Goal: Task Accomplishment & Management: Manage account settings

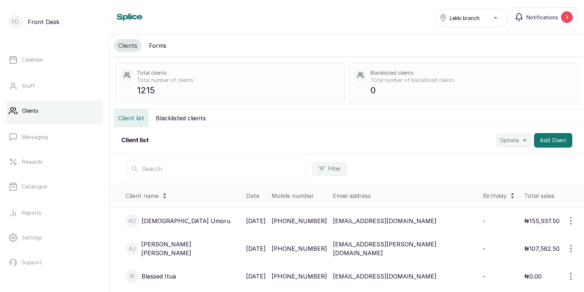
click at [182, 173] on input "text" at bounding box center [216, 169] width 179 height 18
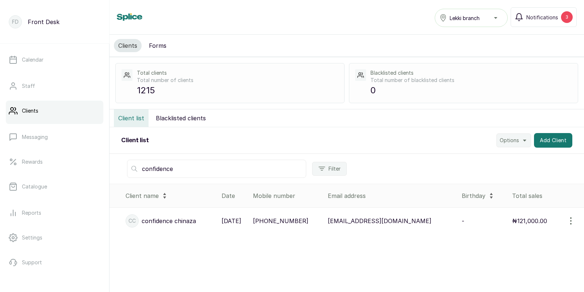
type input "confidence"
click at [308, 221] on p "+2348144763248" at bounding box center [280, 221] width 55 height 9
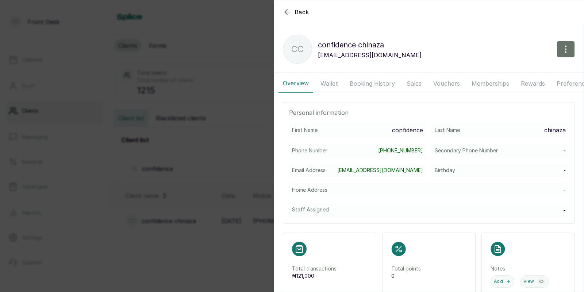
click at [374, 81] on button "Booking History" at bounding box center [372, 83] width 54 height 18
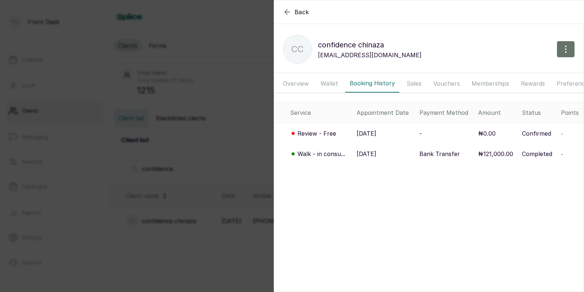
click at [376, 155] on p "29 Aug, 2025" at bounding box center [366, 154] width 20 height 9
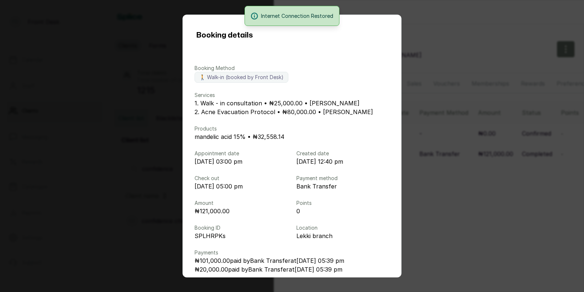
click at [466, 175] on div "Booking details Booking Method 🚶 Walk-in (booked by Front Desk) Services 1. Wal…" at bounding box center [292, 146] width 584 height 292
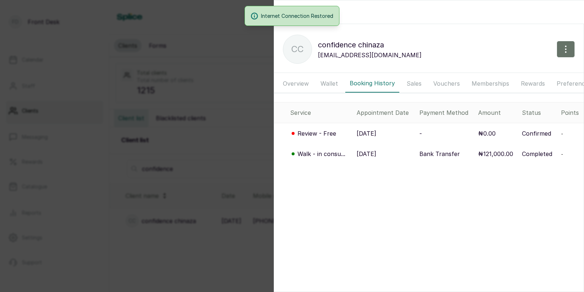
click at [229, 147] on div "Back confidence chinaza cc confidence chinaza confidenceobiajuru094@gmail.com O…" at bounding box center [292, 146] width 584 height 292
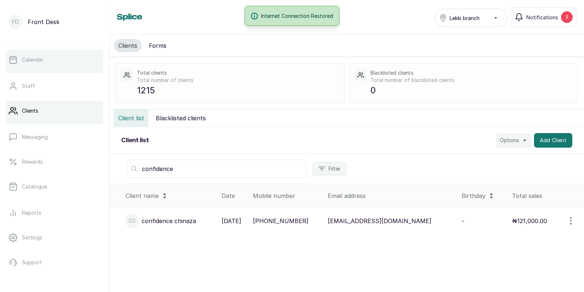
click at [43, 63] on link "Calendar" at bounding box center [54, 60] width 97 height 20
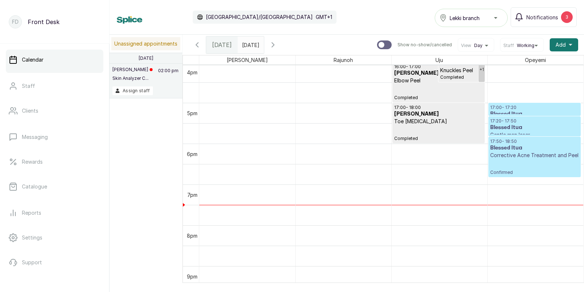
click at [527, 145] on h3 "Blessed Itua" at bounding box center [534, 147] width 89 height 7
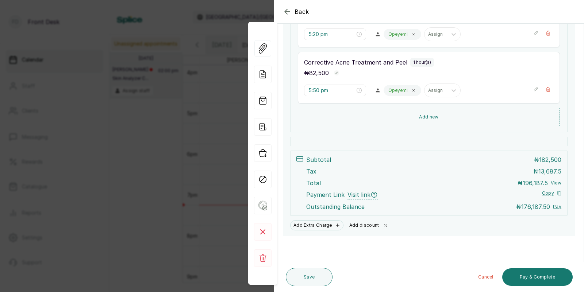
click at [361, 224] on button "Add discount" at bounding box center [369, 225] width 46 height 10
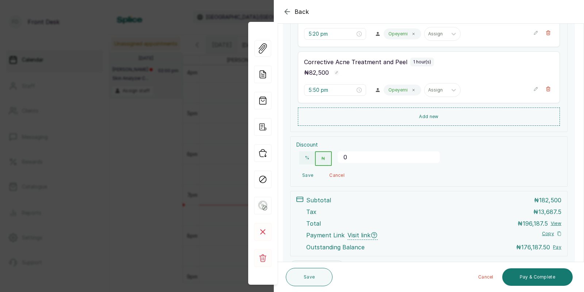
click at [364, 159] on input "0" at bounding box center [388, 157] width 102 height 12
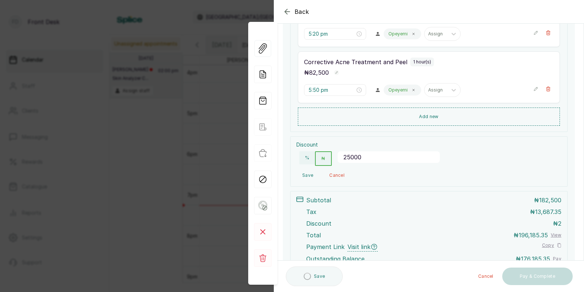
type input "250000"
click at [305, 174] on button "Save" at bounding box center [307, 175] width 23 height 13
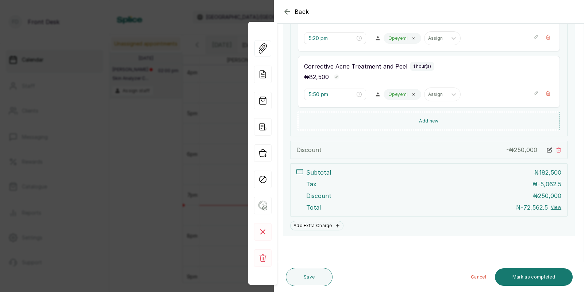
click at [550, 148] on icon at bounding box center [548, 149] width 5 height 5
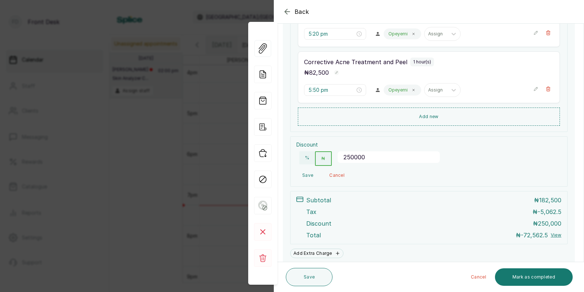
click at [368, 157] on input "250000" at bounding box center [388, 157] width 102 height 12
type input "25000"
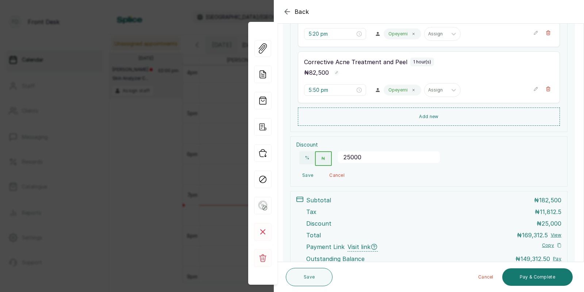
click at [305, 176] on button "Save" at bounding box center [307, 175] width 23 height 13
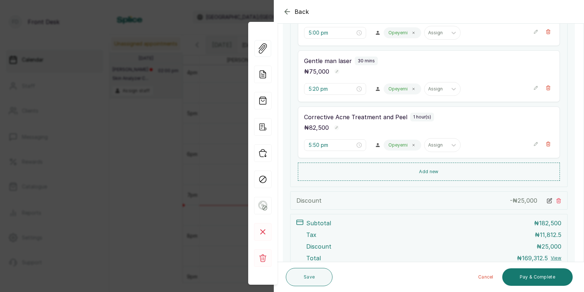
scroll to position [182, 0]
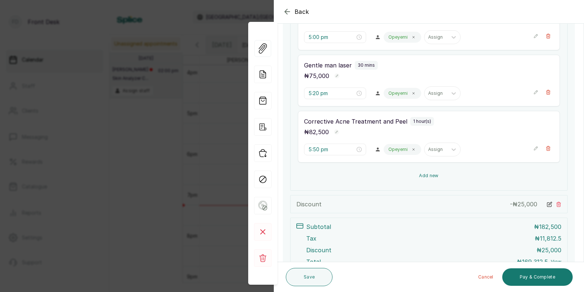
click at [425, 177] on button "Add new" at bounding box center [429, 176] width 262 height 18
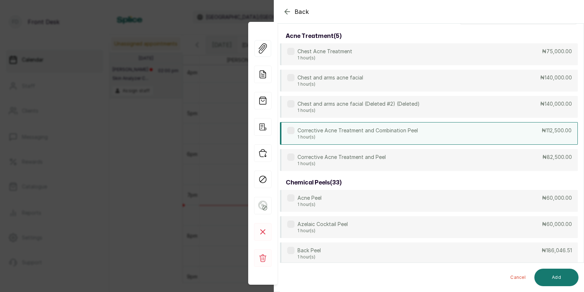
scroll to position [0, 0]
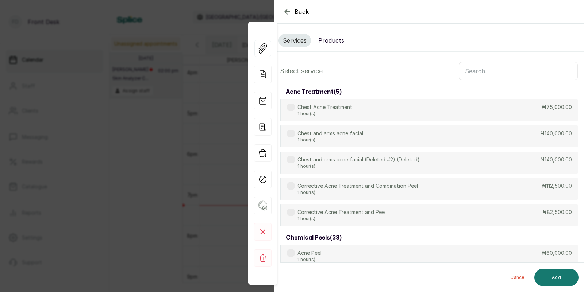
click at [329, 39] on button "Products" at bounding box center [331, 40] width 35 height 13
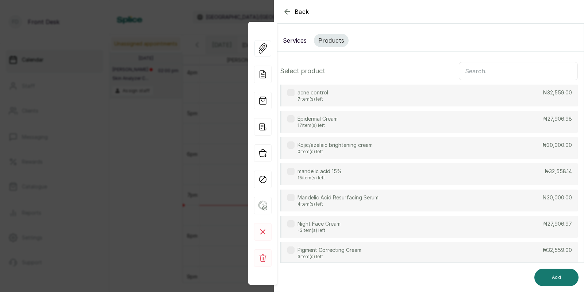
scroll to position [48, 0]
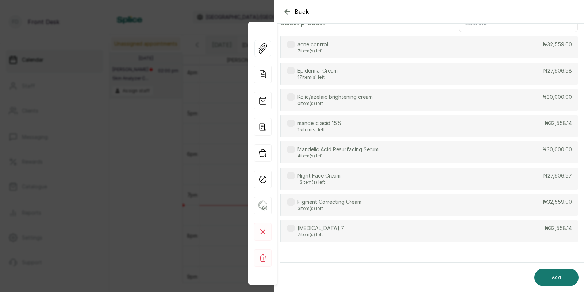
click at [325, 228] on div "[MEDICAL_DATA] 7 7 item(s) left ₦32,558.14" at bounding box center [429, 231] width 298 height 22
click at [331, 229] on div "[MEDICAL_DATA] 7 7 item(s) left ₦32,558.14" at bounding box center [429, 231] width 298 height 22
click at [337, 123] on p "mandelic acid 15%" at bounding box center [319, 123] width 45 height 7
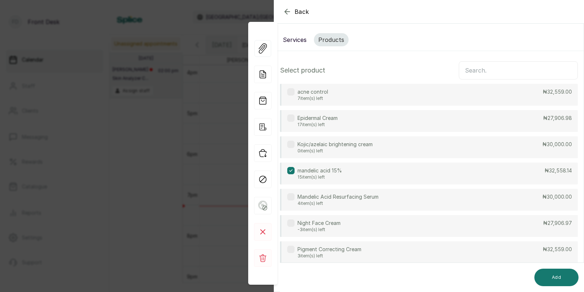
scroll to position [0, 0]
click at [338, 96] on div "acne control 7 item(s) left ₦32,559.00" at bounding box center [429, 96] width 298 height 22
click at [552, 276] on button "Add" at bounding box center [556, 278] width 44 height 18
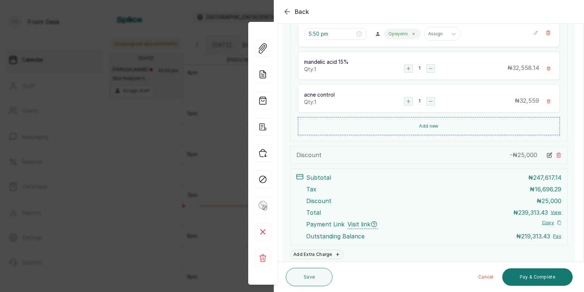
scroll to position [327, 0]
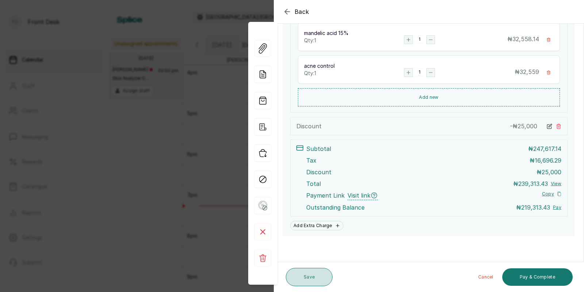
click at [314, 275] on button "Save" at bounding box center [309, 277] width 47 height 18
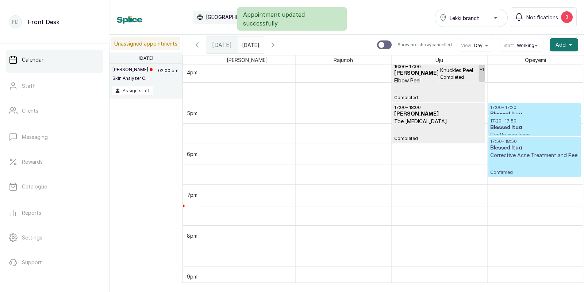
click at [517, 159] on p "Confirmed" at bounding box center [534, 167] width 89 height 16
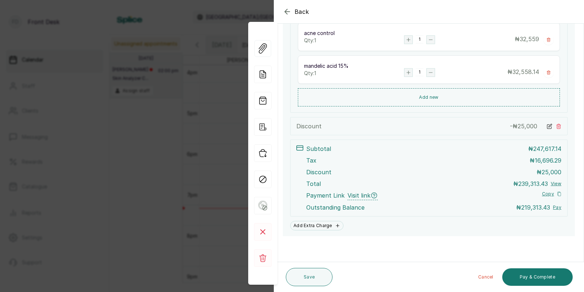
click at [61, 152] on div "Back Appointment Details Edit appointment 🚶 Walk-in (booked by Front Desk) Make…" at bounding box center [292, 146] width 584 height 292
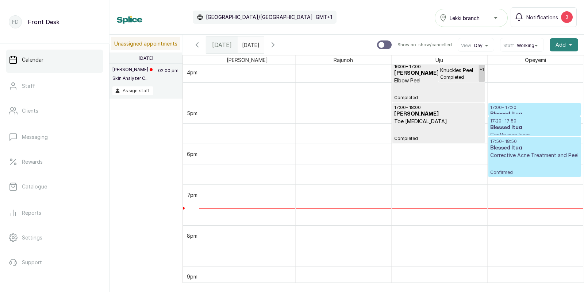
click at [563, 45] on span "Add" at bounding box center [560, 44] width 10 height 7
click at [522, 66] on span "Add Appointment" at bounding box center [537, 64] width 70 height 9
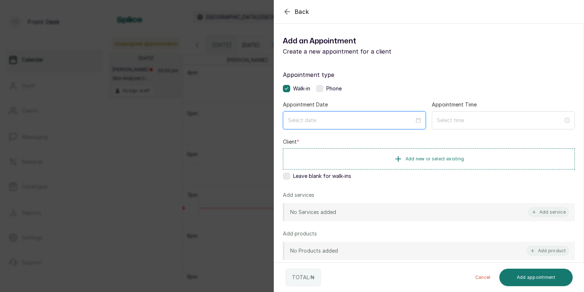
click at [381, 118] on input at bounding box center [351, 120] width 126 height 8
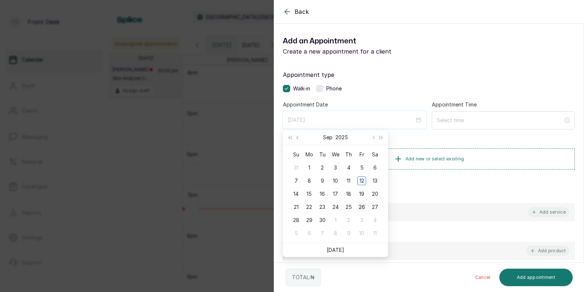
type input "[DATE]"
click at [363, 205] on div "26" at bounding box center [361, 207] width 9 height 9
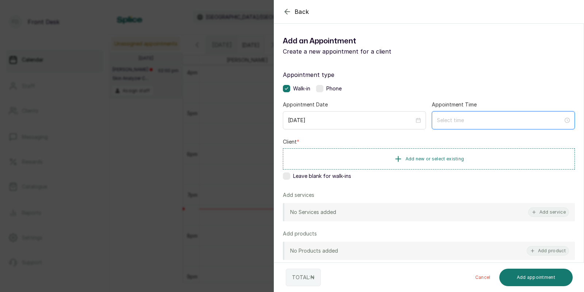
click at [452, 121] on input at bounding box center [500, 120] width 126 height 8
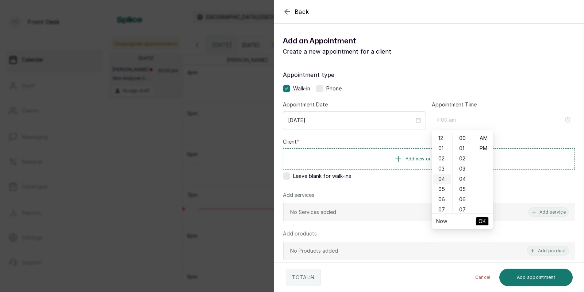
click at [443, 180] on div "04" at bounding box center [442, 179] width 18 height 10
type input "4:00 pm"
click at [484, 149] on div "PM" at bounding box center [483, 148] width 18 height 10
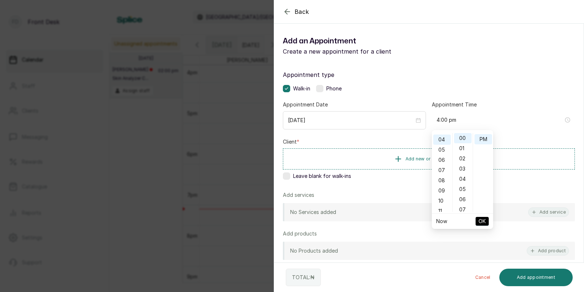
click at [482, 218] on span "OK" at bounding box center [481, 222] width 7 height 14
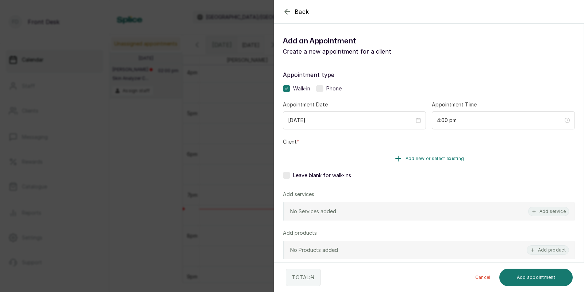
click at [451, 158] on span "Add new or select existing" at bounding box center [434, 159] width 59 height 6
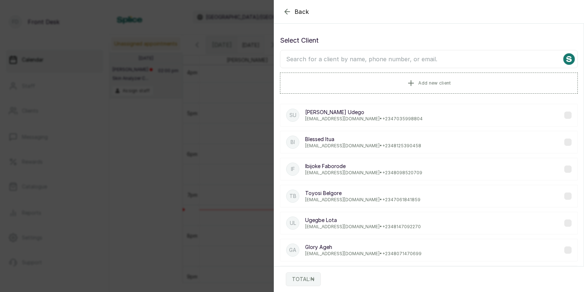
click at [441, 59] on input "text" at bounding box center [429, 59] width 298 height 18
type input "bles"
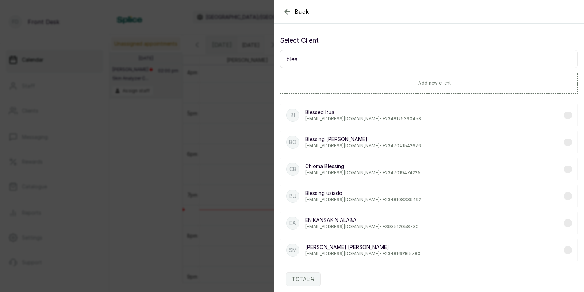
click at [345, 114] on p "Blessed Itua" at bounding box center [363, 112] width 116 height 7
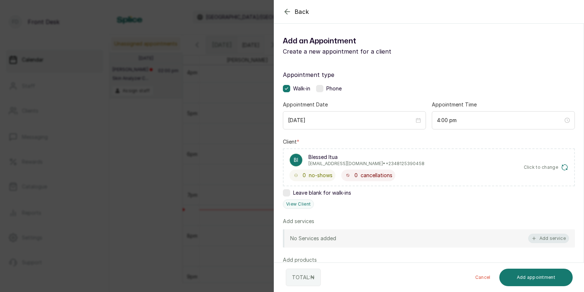
click at [543, 242] on button "Add service" at bounding box center [548, 238] width 41 height 9
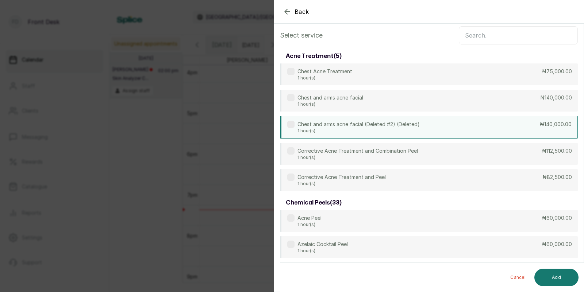
scroll to position [0, 0]
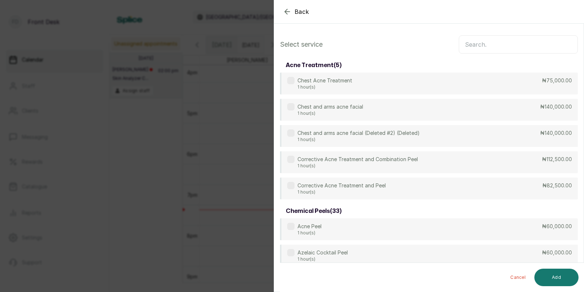
click at [488, 40] on input "text" at bounding box center [518, 44] width 119 height 18
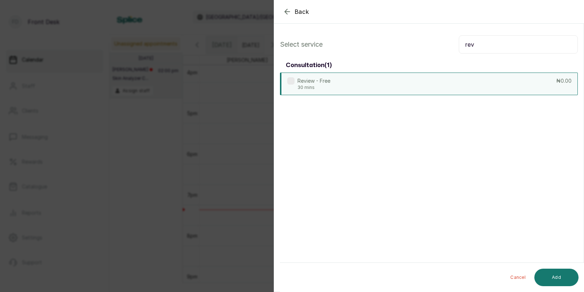
type input "rev"
click at [364, 82] on div "Review - Free 30 mins ₦0.00" at bounding box center [429, 84] width 298 height 23
click at [553, 275] on button "Add" at bounding box center [556, 278] width 44 height 18
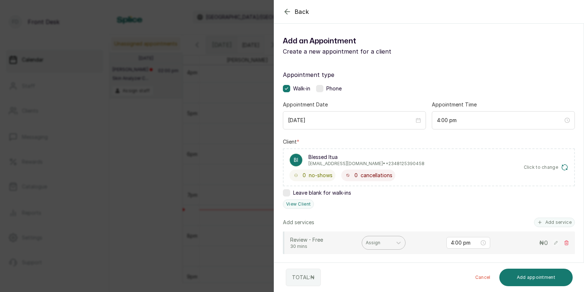
click at [368, 242] on div at bounding box center [377, 243] width 23 height 7
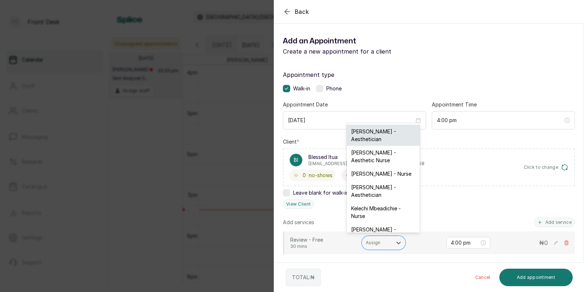
click at [376, 127] on div "[PERSON_NAME] - Aesthetician" at bounding box center [383, 135] width 73 height 21
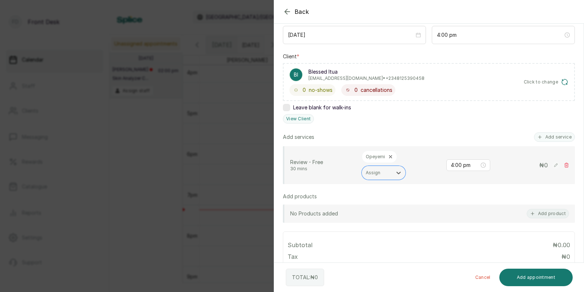
scroll to position [89, 0]
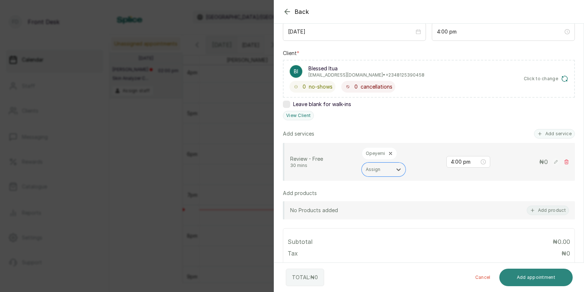
click at [524, 277] on button "Add appointment" at bounding box center [536, 278] width 74 height 18
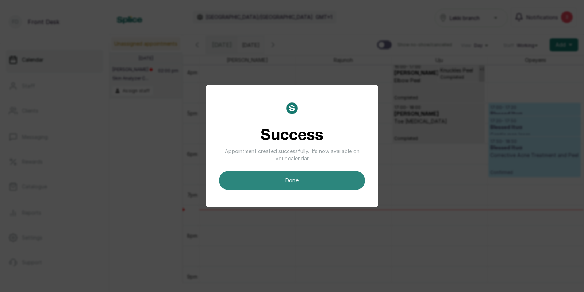
click at [329, 183] on button "done" at bounding box center [292, 180] width 146 height 19
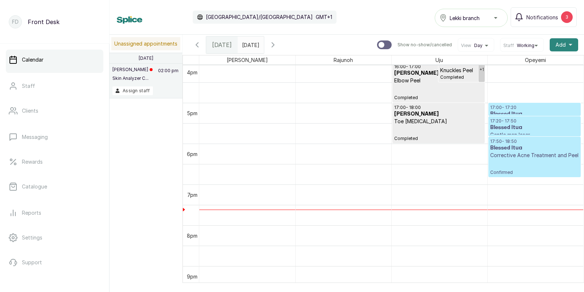
click at [555, 47] on span "Add" at bounding box center [560, 44] width 10 height 7
click at [523, 64] on span "Add Appointment" at bounding box center [537, 64] width 70 height 9
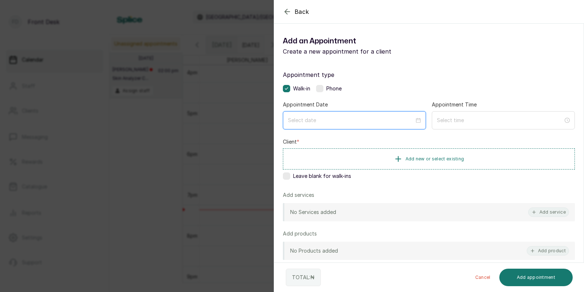
click at [387, 117] on input at bounding box center [351, 120] width 126 height 8
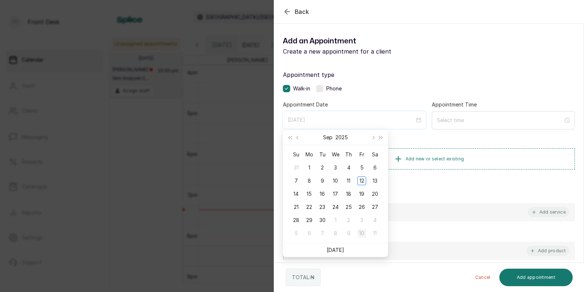
type input "[DATE]"
click at [361, 233] on div "10" at bounding box center [361, 233] width 9 height 9
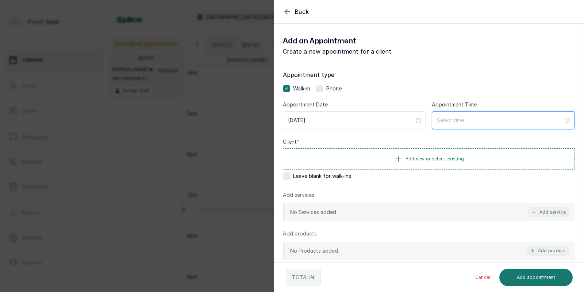
click at [471, 118] on input at bounding box center [500, 120] width 126 height 8
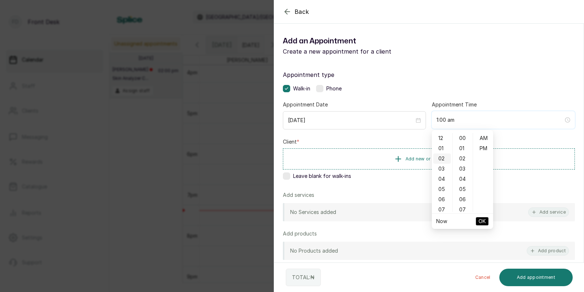
type input "2:00 am"
type input "12:04 am"
click at [448, 178] on div "04" at bounding box center [442, 179] width 18 height 10
type input "4:00 pm"
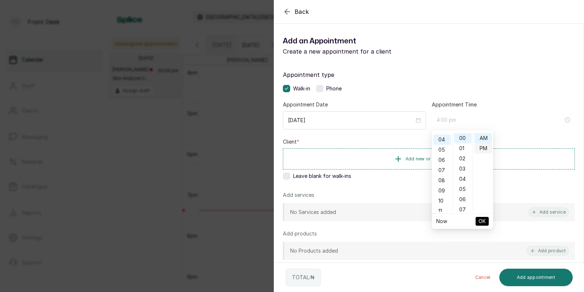
click at [488, 148] on div "PM" at bounding box center [483, 148] width 18 height 10
click at [479, 221] on span "OK" at bounding box center [481, 222] width 7 height 14
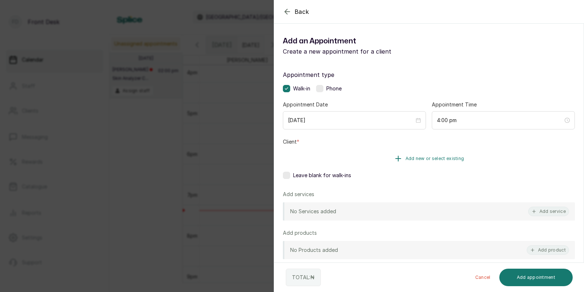
click at [451, 158] on span "Add new or select existing" at bounding box center [434, 159] width 59 height 6
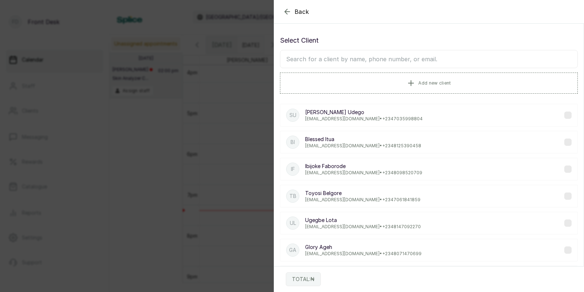
click at [434, 57] on input "text" at bounding box center [429, 59] width 298 height 18
type input "ble"
click at [347, 111] on p "Blessed Itua" at bounding box center [363, 112] width 116 height 7
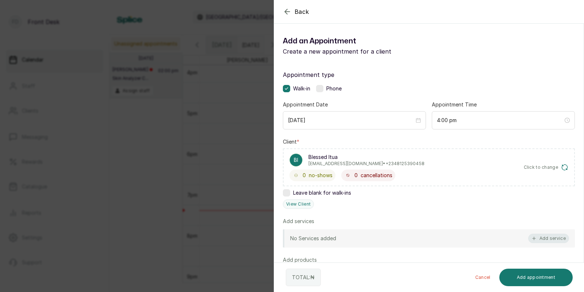
click at [546, 238] on button "Add service" at bounding box center [548, 238] width 41 height 9
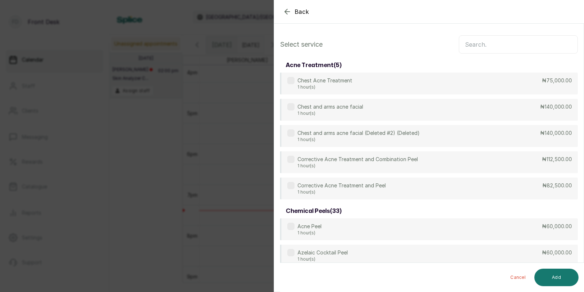
click at [495, 45] on input "text" at bounding box center [518, 44] width 119 height 18
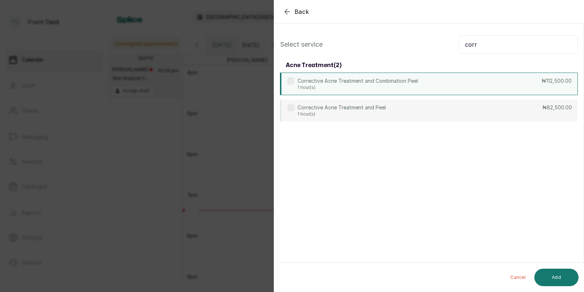
type input "corr"
click at [395, 80] on p "Corrective Acne Treatment and Combination Peel" at bounding box center [357, 80] width 120 height 7
click at [553, 273] on button "Add" at bounding box center [556, 278] width 44 height 18
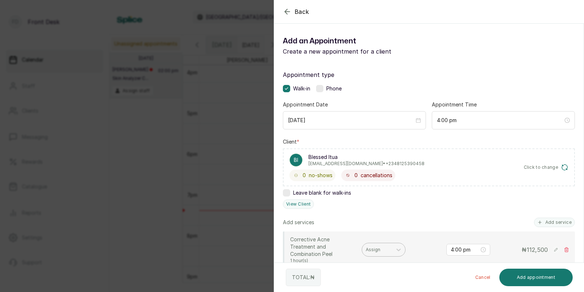
click at [384, 247] on div at bounding box center [377, 250] width 23 height 7
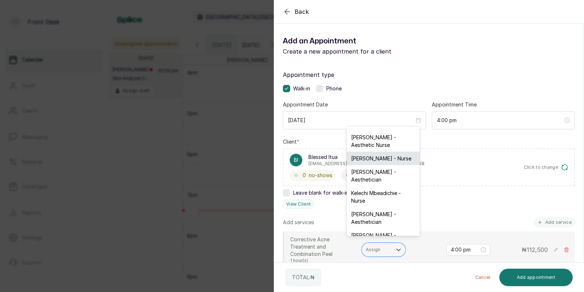
scroll to position [0, 0]
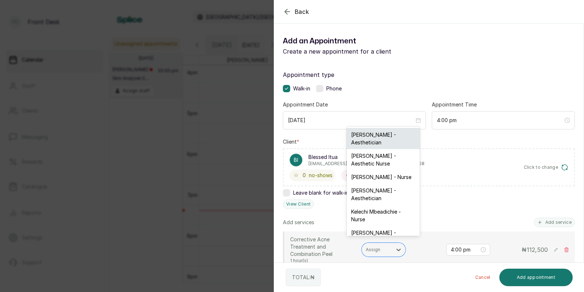
click at [373, 136] on div "[PERSON_NAME] - Aesthetician" at bounding box center [383, 138] width 73 height 21
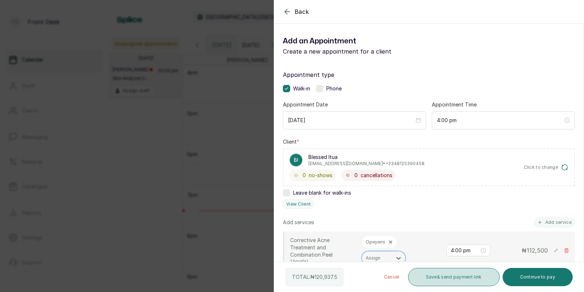
click at [459, 276] on button "Save & send payment link" at bounding box center [454, 277] width 92 height 18
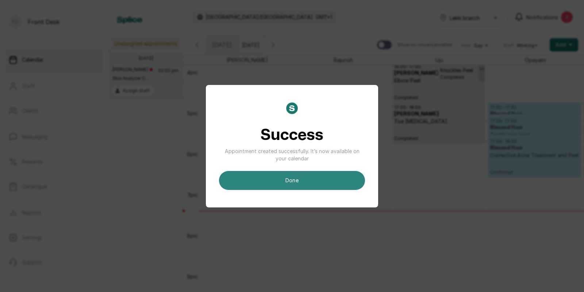
click at [312, 181] on button "done" at bounding box center [292, 180] width 146 height 19
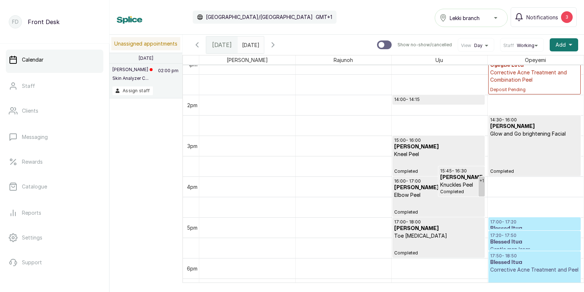
scroll to position [500, 0]
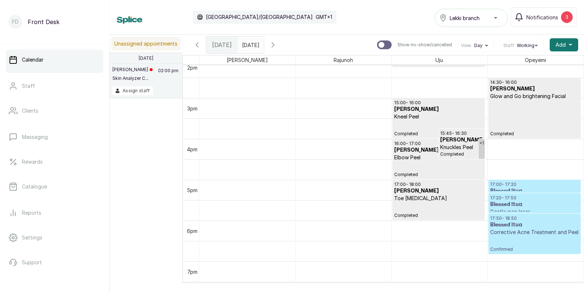
click at [515, 206] on h3 "Blessed Itua" at bounding box center [534, 204] width 89 height 7
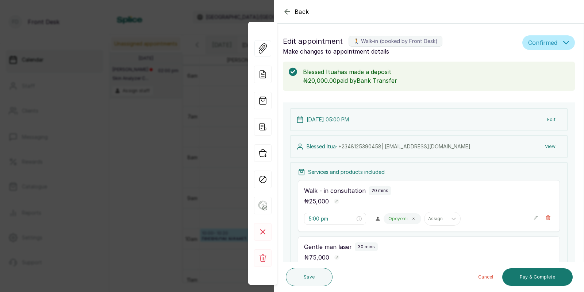
click at [515, 206] on div "Walk - in consultation 20 mins ₦ 25,000 5:00 pm Opeyemi Assign" at bounding box center [429, 206] width 262 height 52
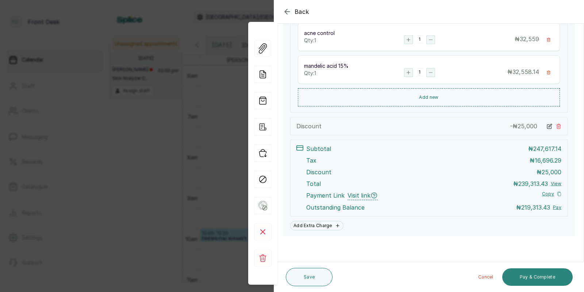
click at [540, 280] on button "Pay & Complete" at bounding box center [537, 278] width 70 height 18
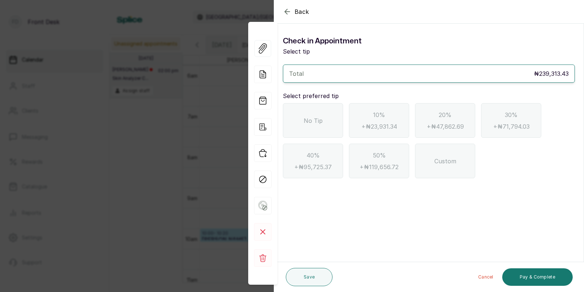
click at [294, 129] on div "No Tip" at bounding box center [313, 120] width 60 height 35
click at [297, 11] on span "Back" at bounding box center [301, 11] width 15 height 9
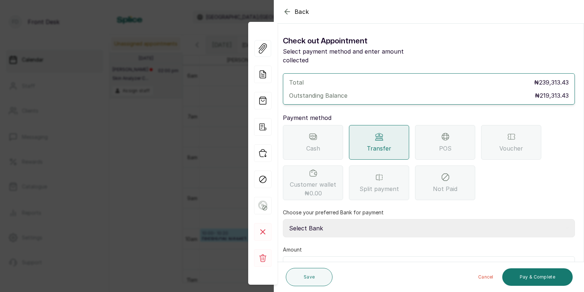
click at [353, 220] on select "Select Bank [PERSON_NAME] Fairmoney Microfinance Bank SKN ANALYTICS MED AESTH. …" at bounding box center [429, 228] width 292 height 18
select select "43272bc0-21c6-4b19-b9fb-c2093b8603c2"
click at [341, 261] on input "text" at bounding box center [433, 266] width 273 height 10
type input "219,313.43"
click at [532, 275] on button "Pay & Complete" at bounding box center [537, 278] width 70 height 18
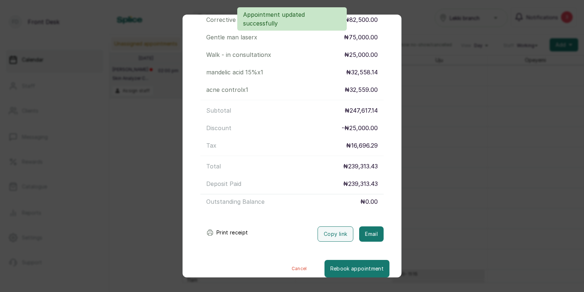
scroll to position [155, 0]
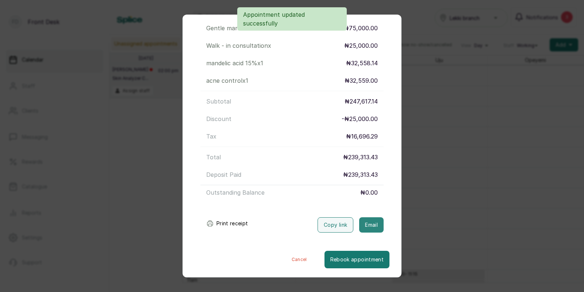
click at [375, 222] on button "Email" at bounding box center [371, 224] width 24 height 15
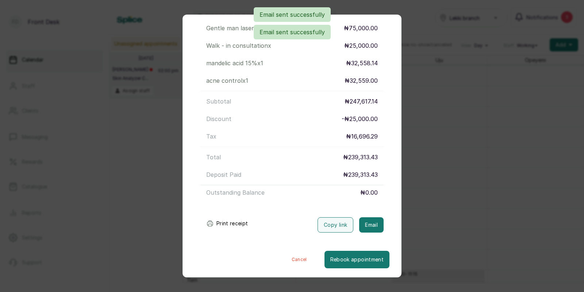
click at [433, 183] on div "Transaction Details Booking ID: # SPd9RoG5 Date: [DATE] ・ 5:00 PM Billed to: Bl…" at bounding box center [292, 146] width 584 height 292
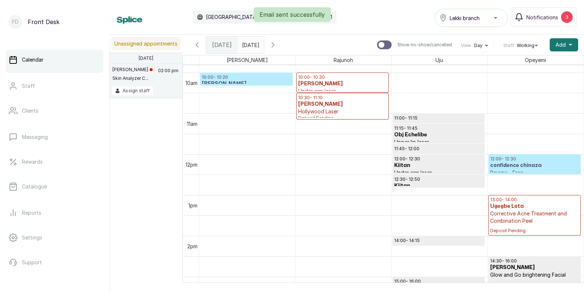
scroll to position [429, 0]
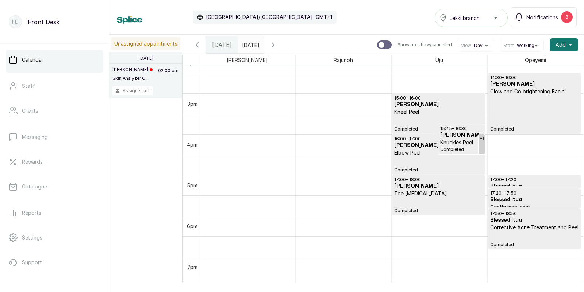
click at [148, 87] on button "Assign staff" at bounding box center [132, 90] width 40 height 9
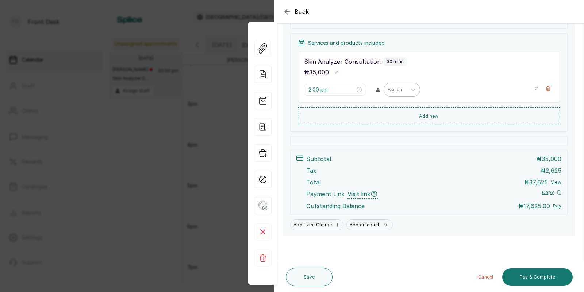
click at [384, 93] on div "Assign" at bounding box center [395, 89] width 23 height 9
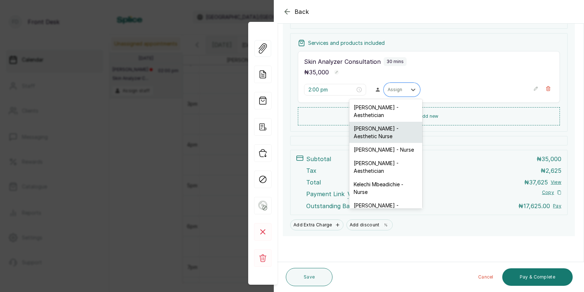
click at [367, 128] on div "[PERSON_NAME] - Aesthetic Nurse" at bounding box center [385, 132] width 73 height 21
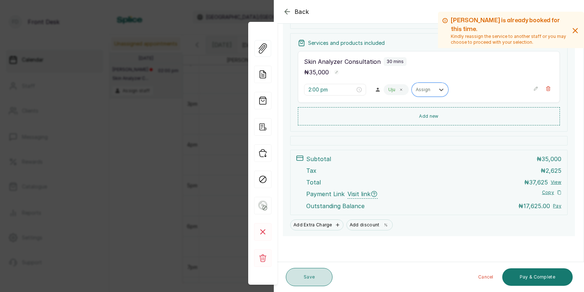
click at [312, 279] on button "Save" at bounding box center [309, 277] width 47 height 18
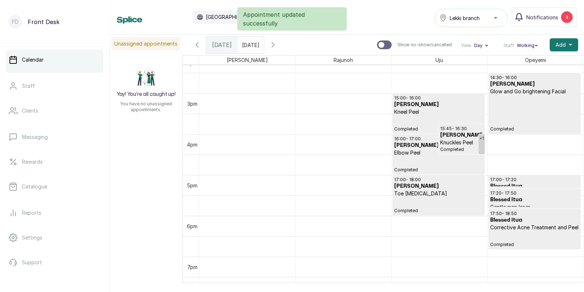
type input "dd/MM/yyyy"
click at [248, 47] on input "dd/MM/yyyy" at bounding box center [244, 43] width 12 height 12
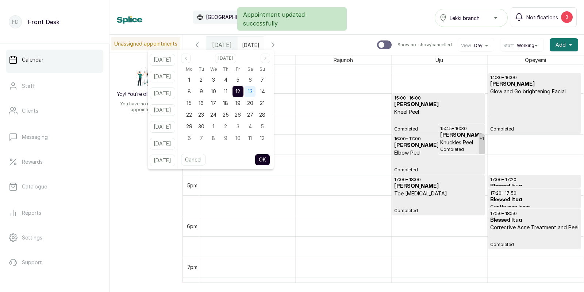
click at [252, 88] on span "13" at bounding box center [250, 91] width 5 height 6
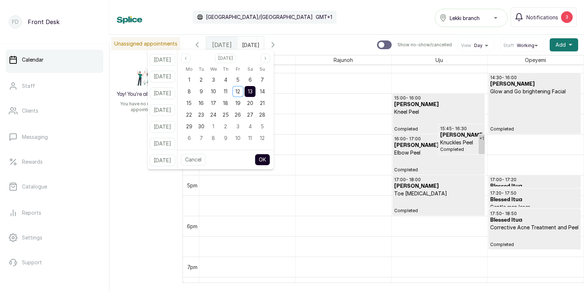
click at [270, 160] on button "OK" at bounding box center [262, 160] width 15 height 12
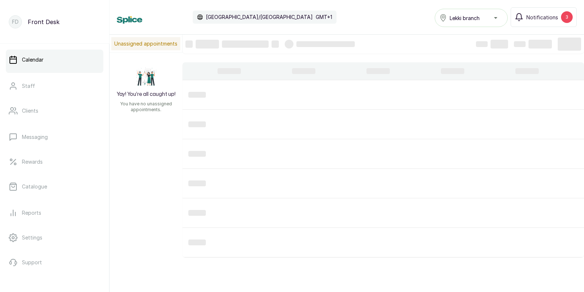
type input "[DATE]"
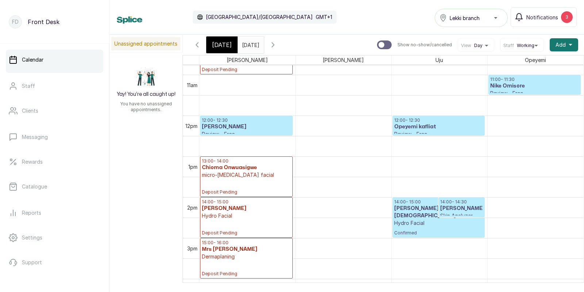
click at [456, 206] on h3 "[PERSON_NAME]" at bounding box center [461, 208] width 43 height 7
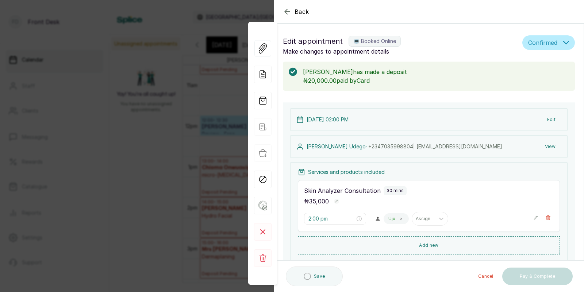
scroll to position [18, 0]
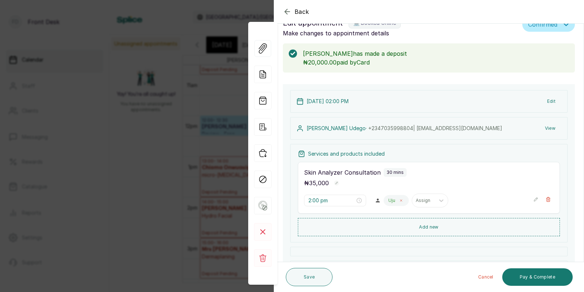
click at [399, 201] on icon at bounding box center [401, 201] width 4 height 4
click at [387, 201] on div at bounding box center [394, 200] width 15 height 7
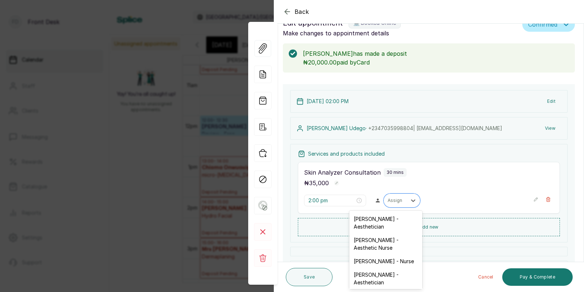
click at [387, 201] on div at bounding box center [394, 200] width 15 height 7
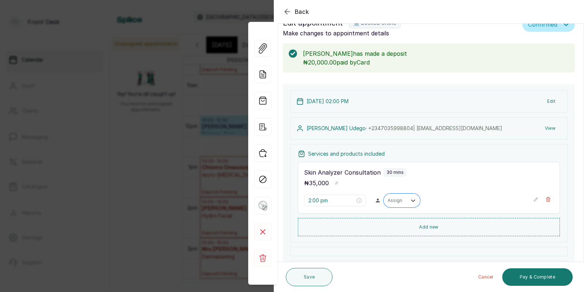
click at [387, 201] on div at bounding box center [394, 200] width 15 height 7
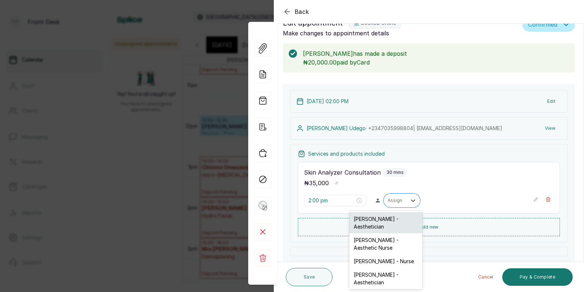
click at [376, 223] on div "[PERSON_NAME] - Aesthetician" at bounding box center [385, 222] width 73 height 21
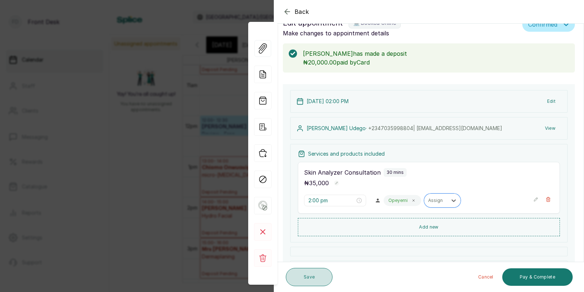
click at [314, 274] on button "Save" at bounding box center [309, 277] width 47 height 18
